Goal: Navigation & Orientation: Find specific page/section

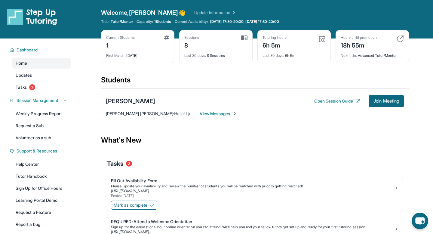
click at [304, 87] on div "Students" at bounding box center [255, 81] width 308 height 13
